Goal: Information Seeking & Learning: Learn about a topic

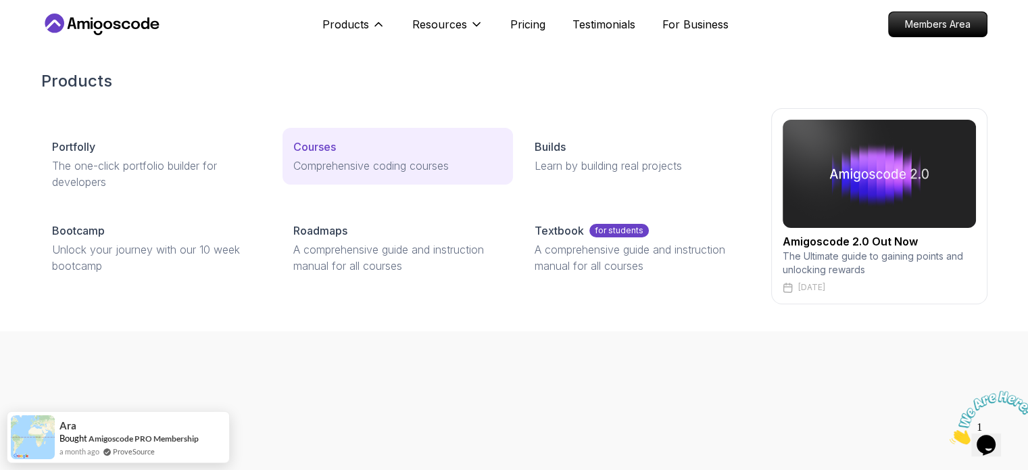
click at [338, 145] on div "Courses" at bounding box center [397, 147] width 209 height 16
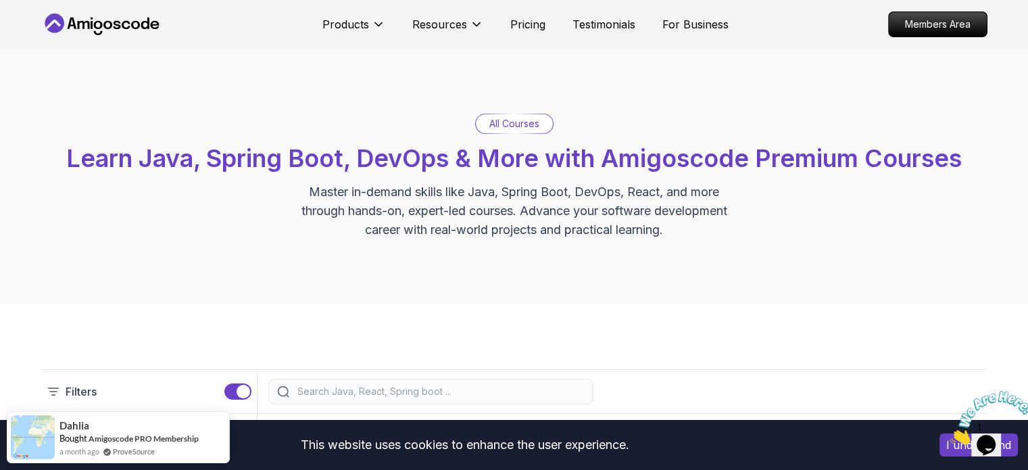
drag, startPoint x: 513, startPoint y: 119, endPoint x: 488, endPoint y: 129, distance: 27.0
click at [489, 129] on p "All Courses" at bounding box center [514, 124] width 50 height 14
drag, startPoint x: 422, startPoint y: 378, endPoint x: 389, endPoint y: 394, distance: 36.0
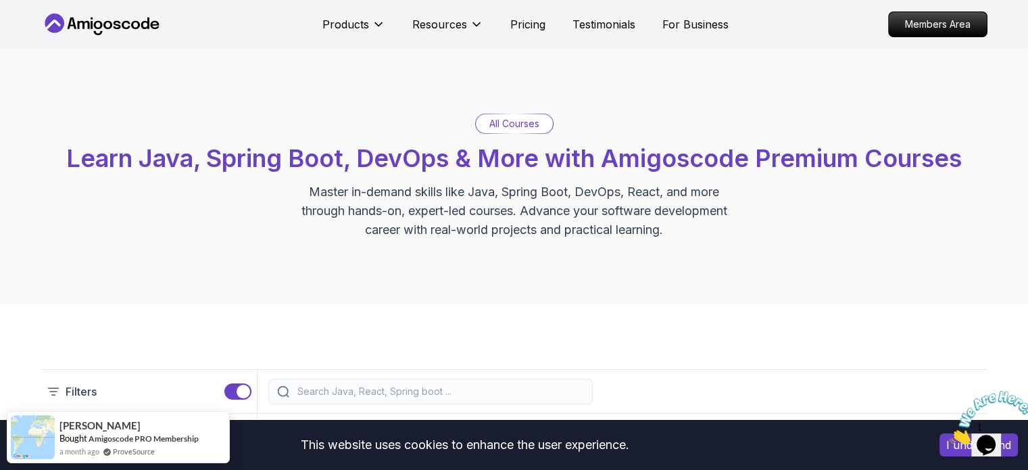
click at [389, 394] on div at bounding box center [430, 391] width 324 height 26
click at [389, 394] on input "search" at bounding box center [439, 391] width 289 height 14
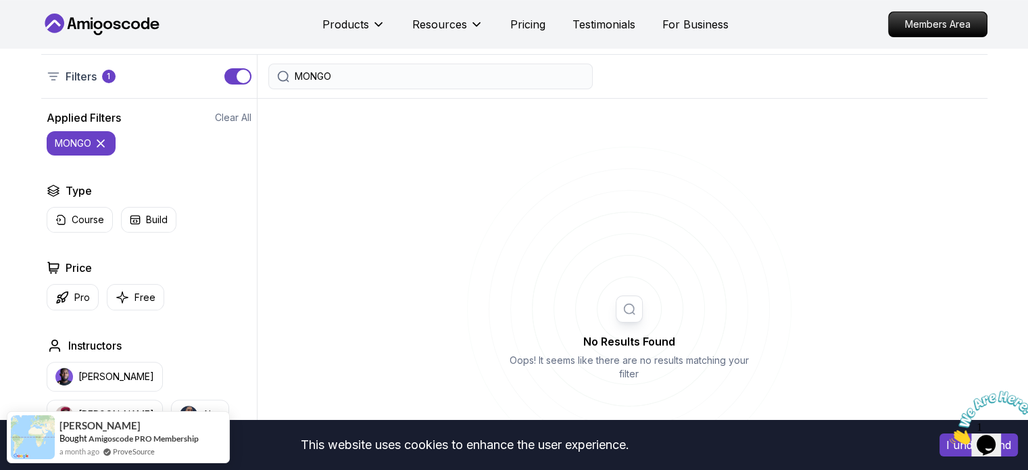
scroll to position [313, 0]
drag, startPoint x: 359, startPoint y: 68, endPoint x: 338, endPoint y: 78, distance: 23.6
click at [338, 78] on div "MONGO" at bounding box center [430, 78] width 324 height 26
click at [338, 78] on input "MONGO" at bounding box center [439, 78] width 289 height 14
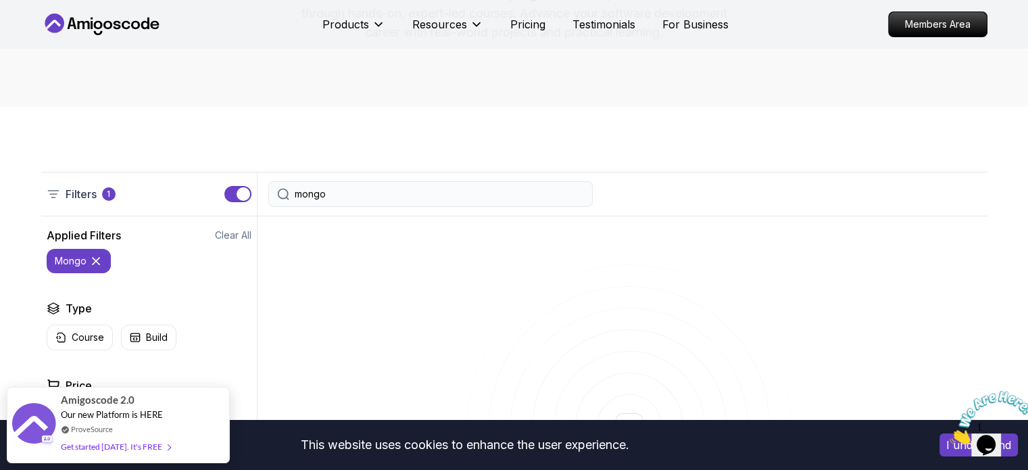
scroll to position [195, 0]
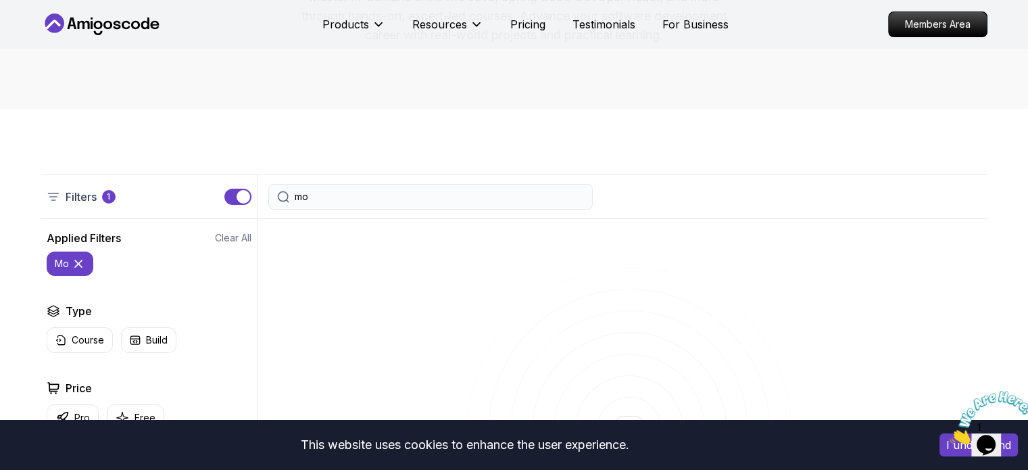
type input "m"
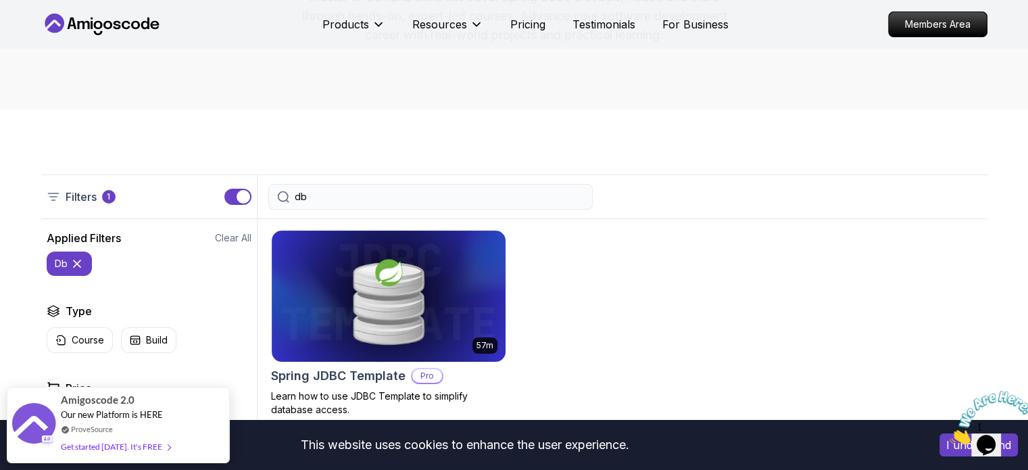
type input "d"
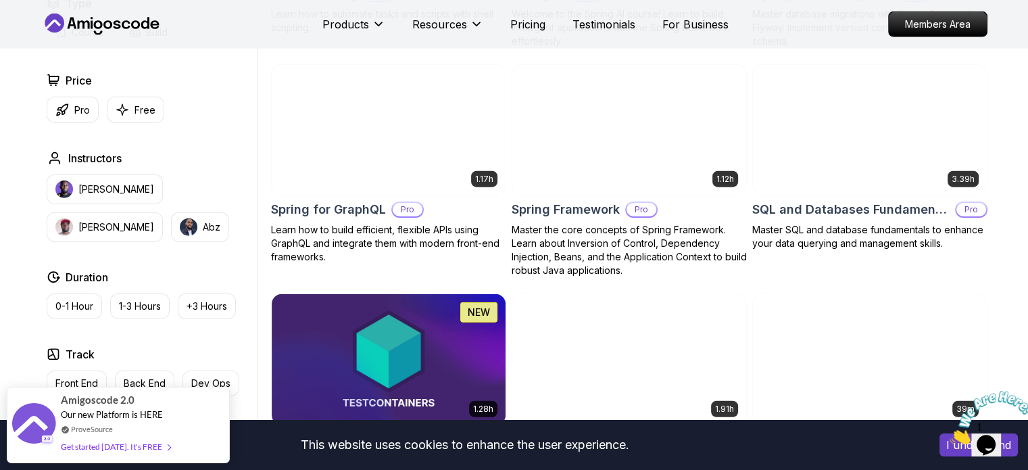
scroll to position [3367, 0]
